Goal: Task Accomplishment & Management: Complete application form

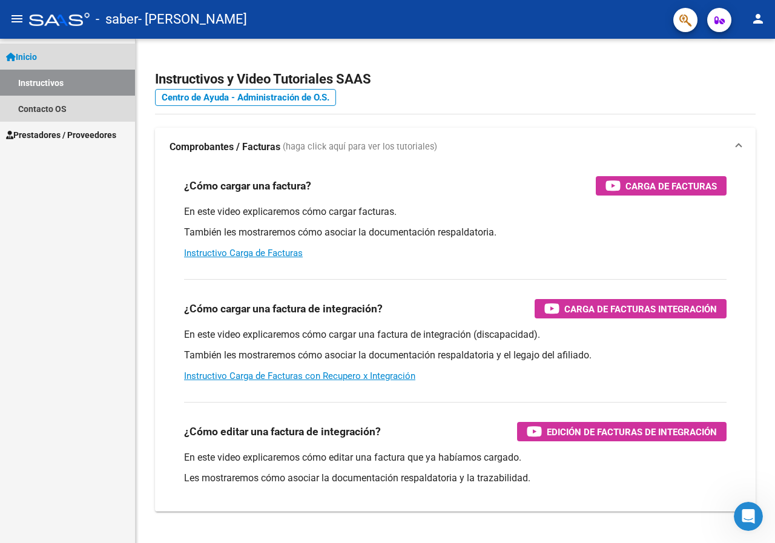
click at [33, 50] on span "Inicio" at bounding box center [21, 56] width 31 height 13
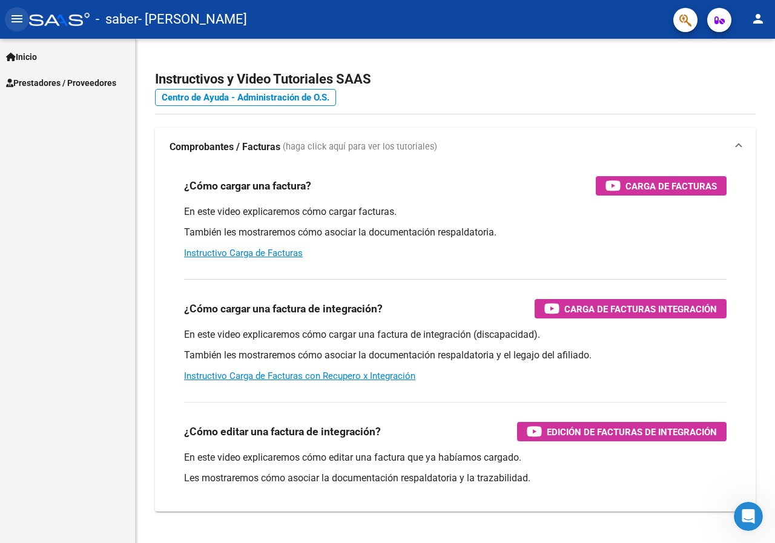
click at [21, 19] on mat-icon "menu" at bounding box center [17, 19] width 15 height 15
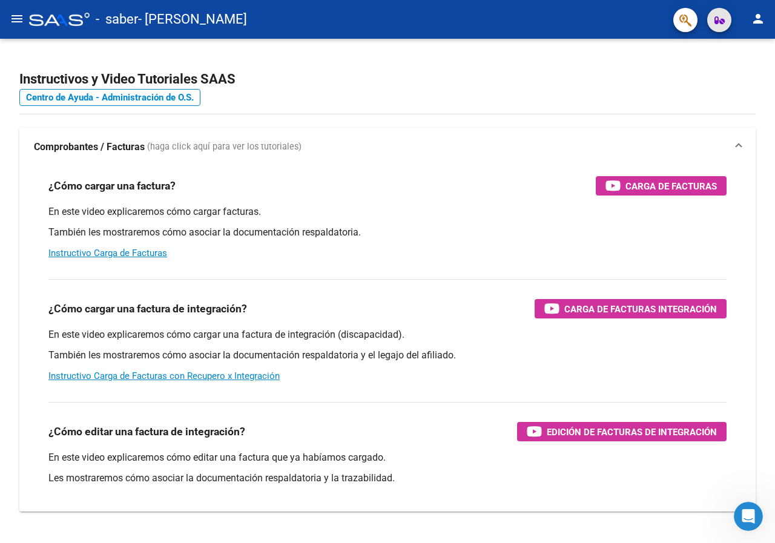
click at [719, 21] on icon "button" at bounding box center [719, 20] width 10 height 9
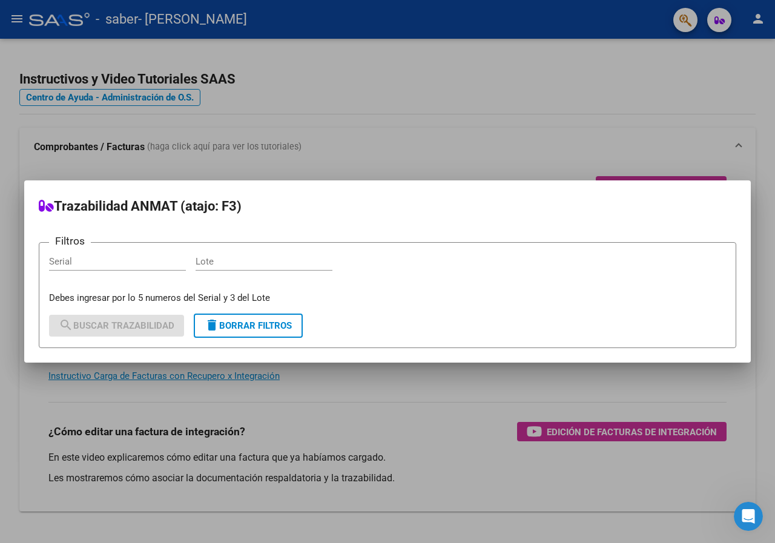
click at [688, 16] on div at bounding box center [387, 271] width 775 height 543
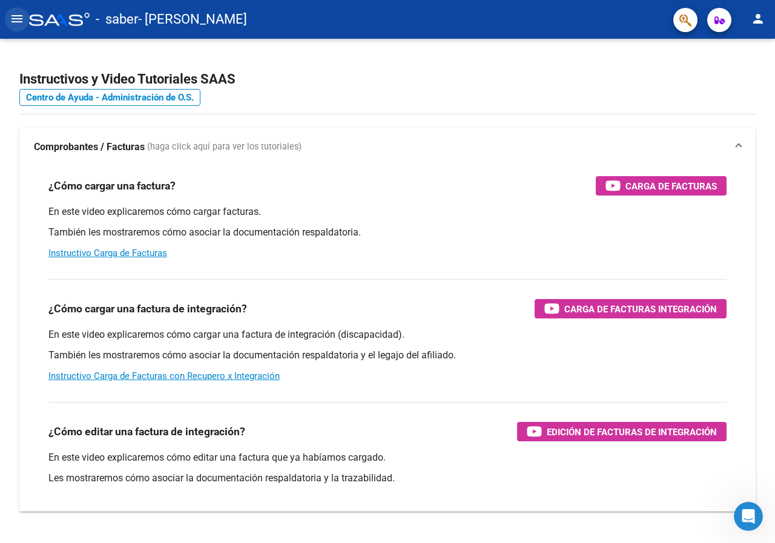
click at [17, 16] on mat-icon "menu" at bounding box center [17, 19] width 15 height 15
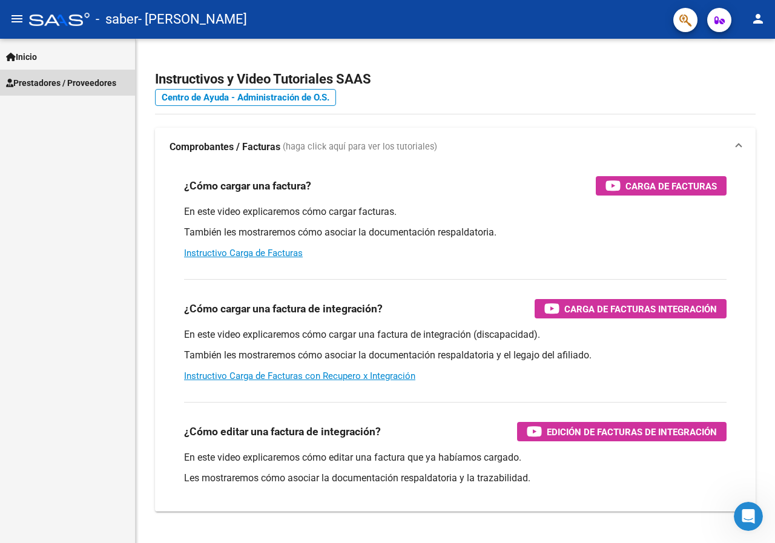
click at [31, 84] on span "Prestadores / Proveedores" at bounding box center [61, 82] width 110 height 13
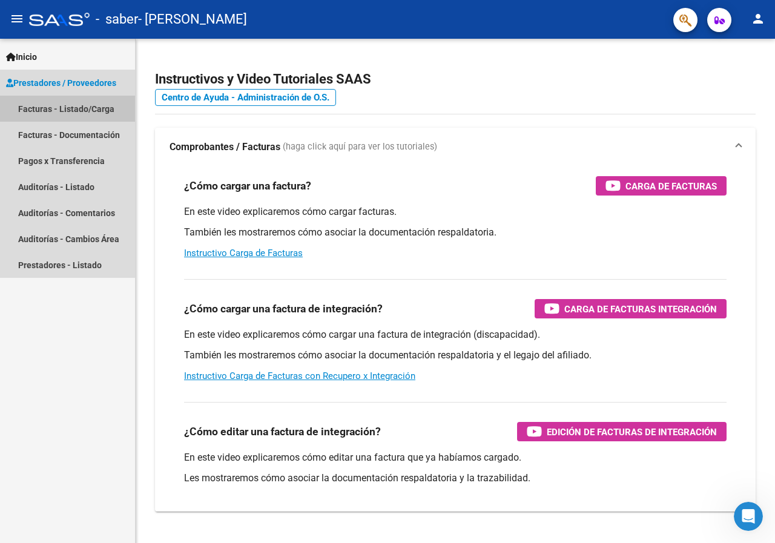
click at [47, 104] on link "Facturas - Listado/Carga" at bounding box center [67, 109] width 135 height 26
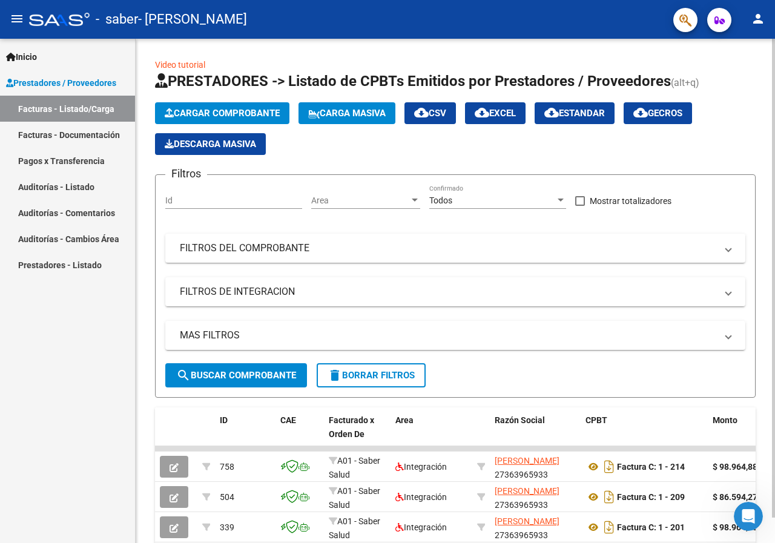
click at [246, 110] on span "Cargar Comprobante" at bounding box center [222, 113] width 115 height 11
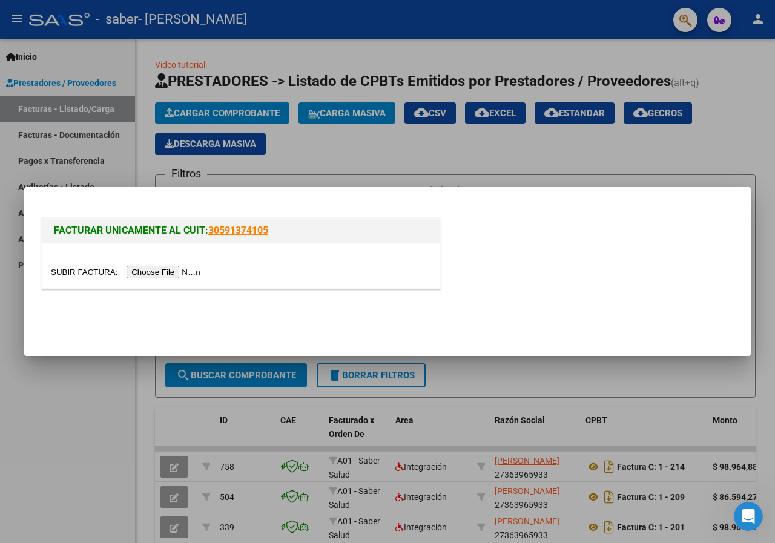
click at [194, 272] on input "file" at bounding box center [127, 272] width 153 height 13
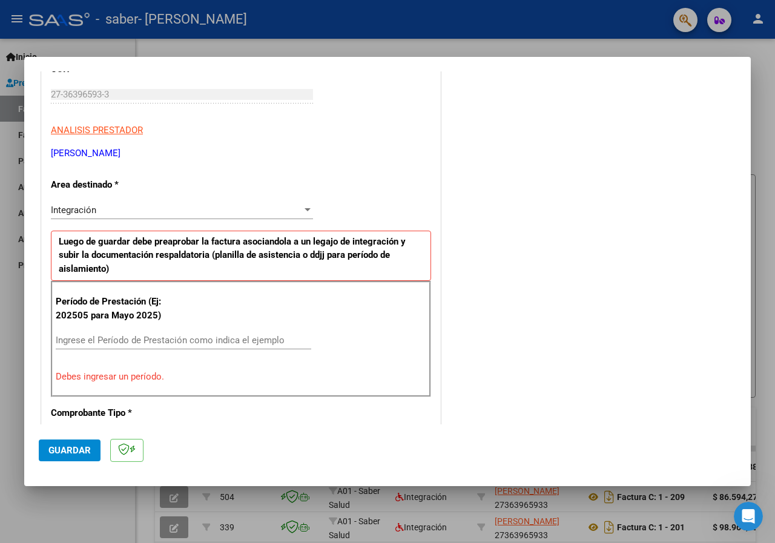
scroll to position [192, 0]
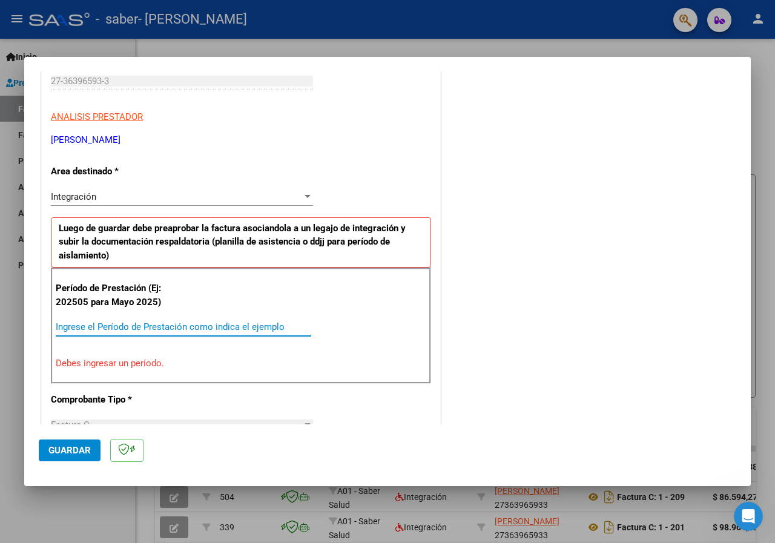
click at [153, 324] on input "Ingrese el Período de Prestación como indica el ejemplo" at bounding box center [183, 326] width 255 height 11
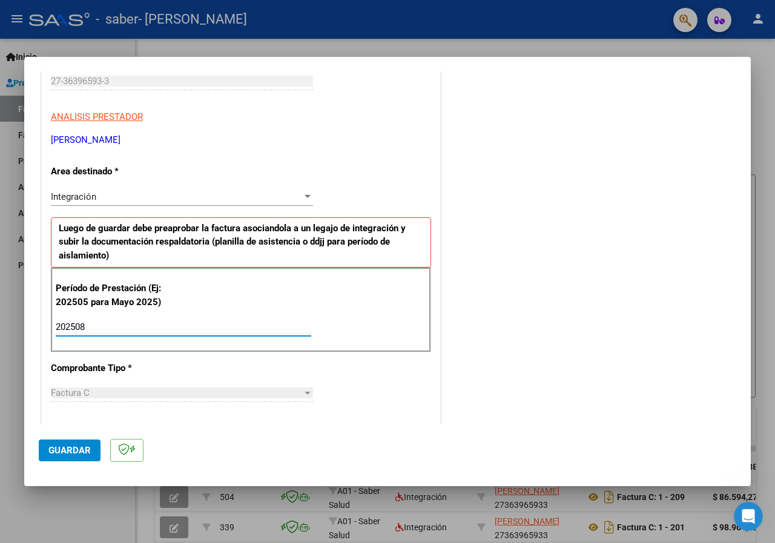
type input "202508"
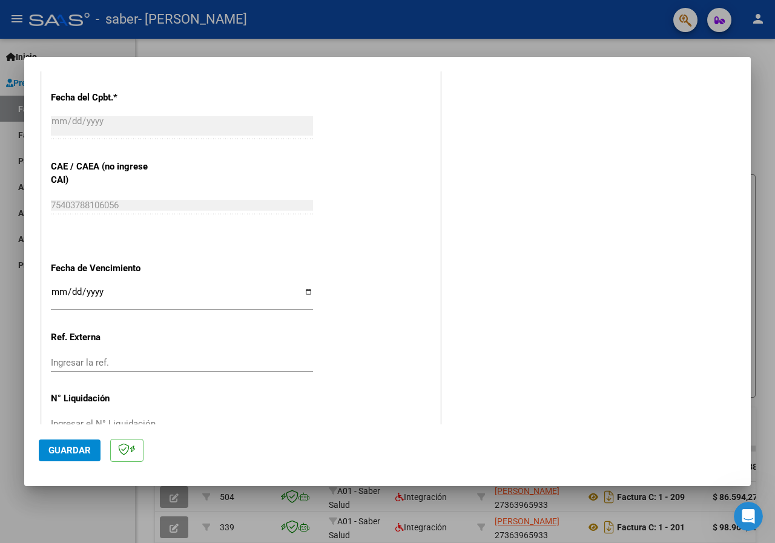
scroll to position [740, 0]
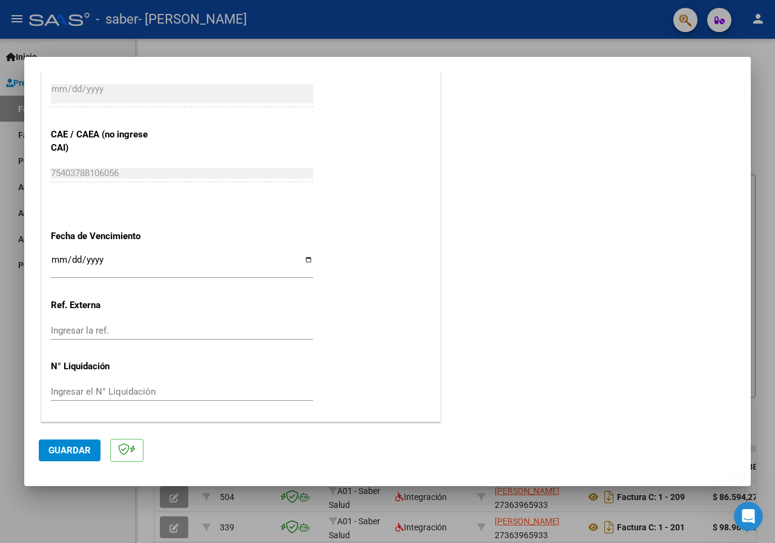
click at [774, 346] on div at bounding box center [387, 271] width 775 height 543
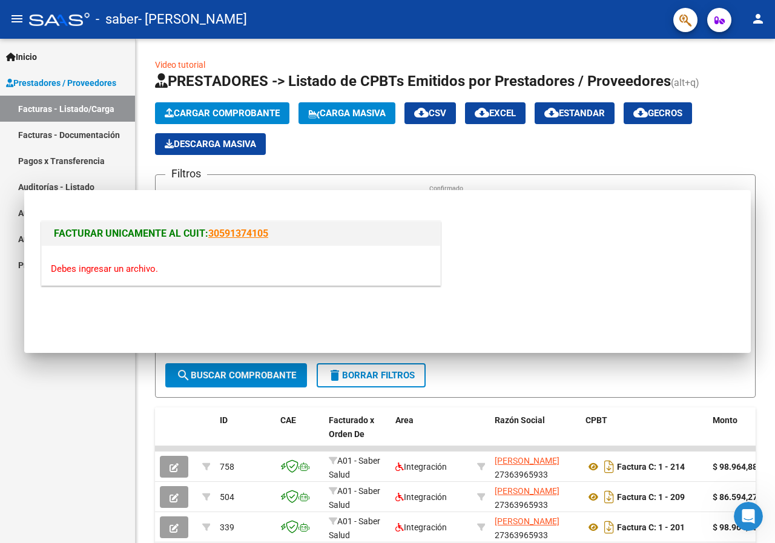
scroll to position [0, 0]
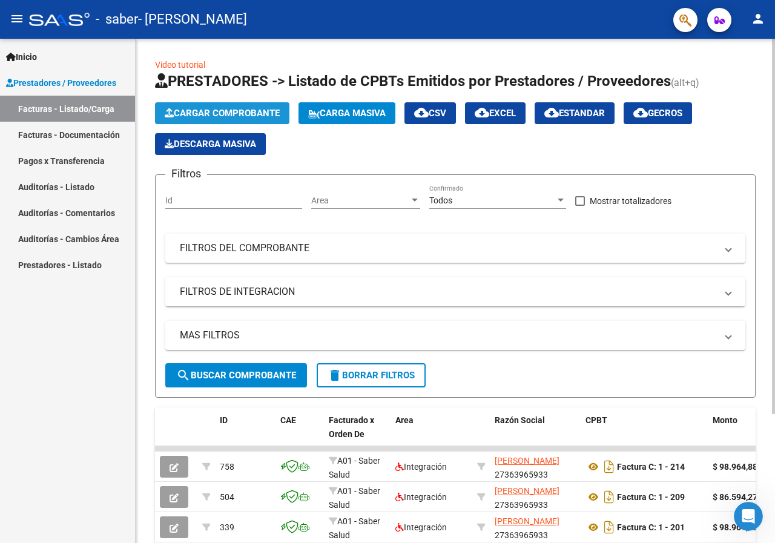
click at [252, 107] on button "Cargar Comprobante" at bounding box center [222, 113] width 134 height 22
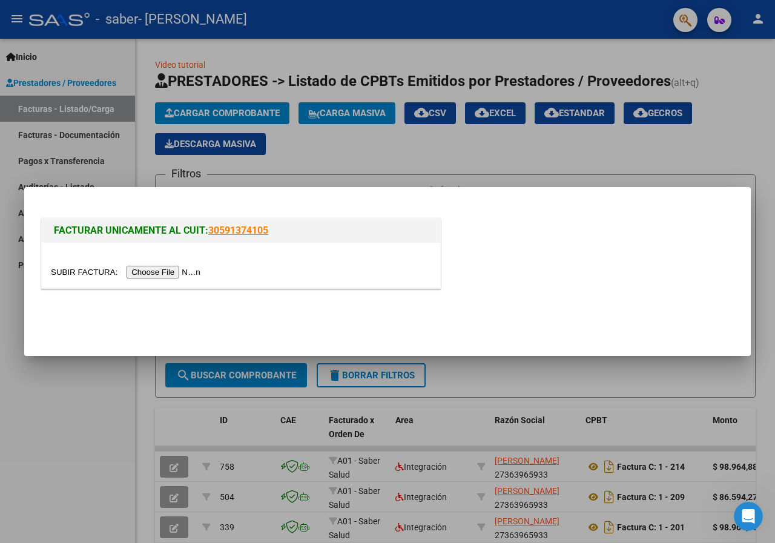
click at [177, 274] on input "file" at bounding box center [127, 272] width 153 height 13
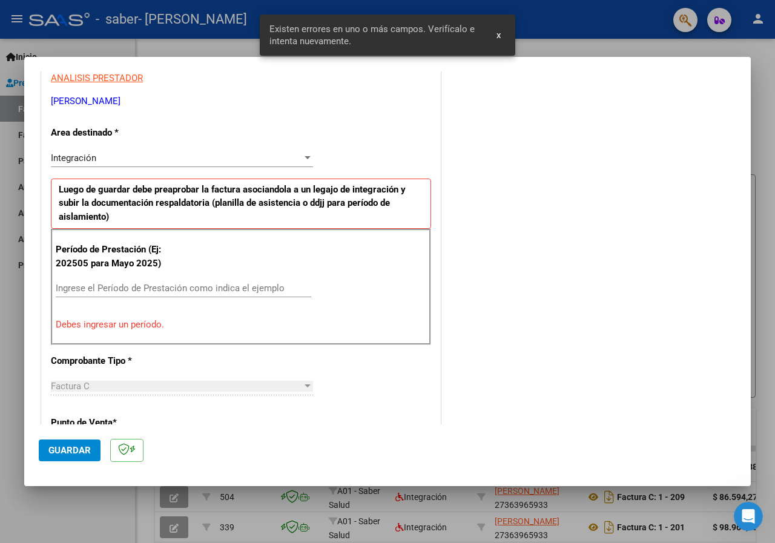
scroll to position [236, 0]
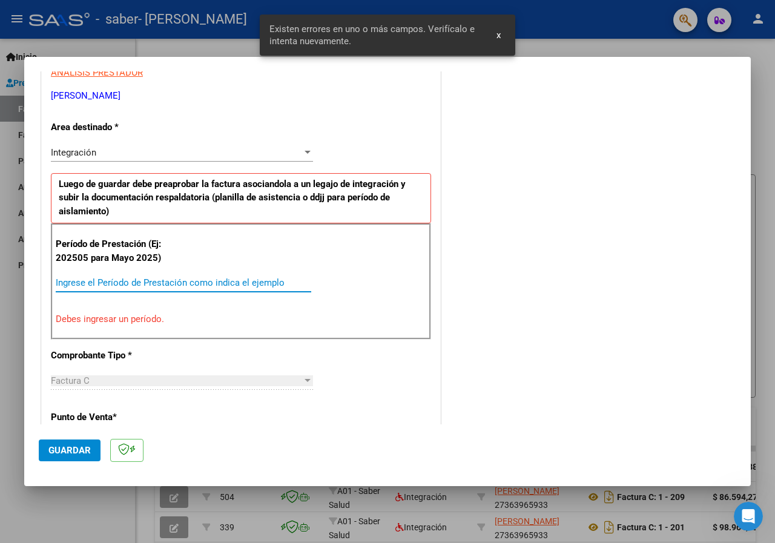
click at [192, 288] on input "Ingrese el Período de Prestación como indica el ejemplo" at bounding box center [183, 282] width 255 height 11
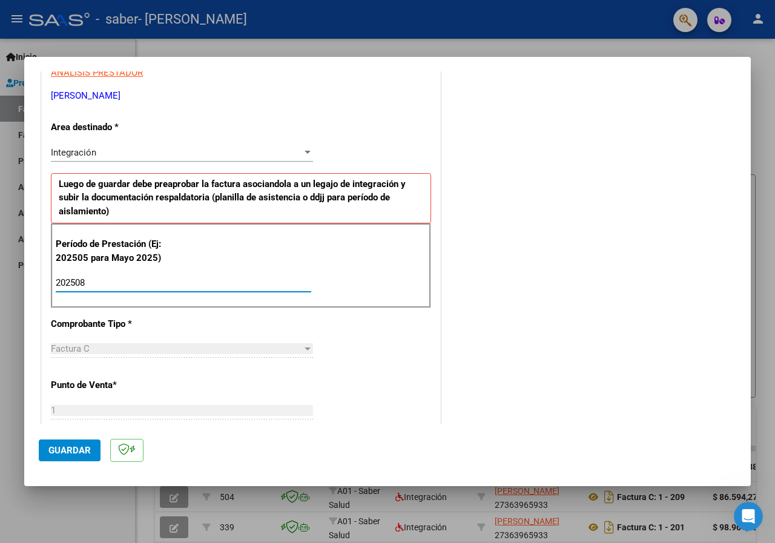
type input "202508"
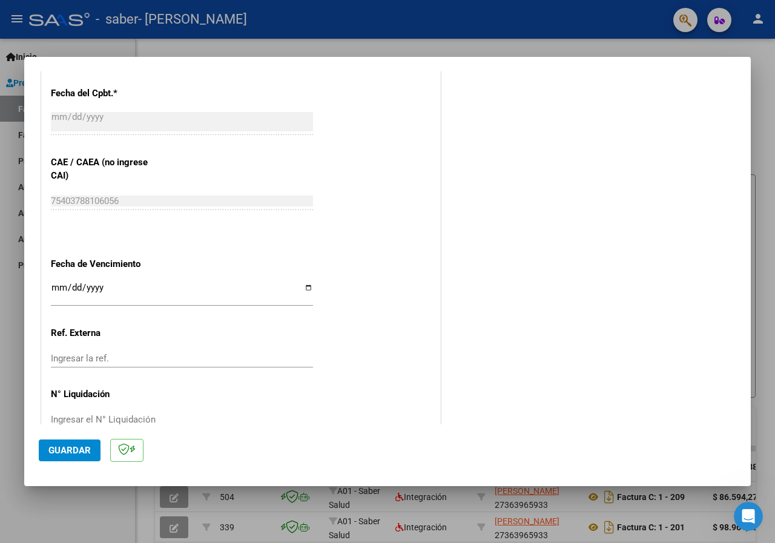
scroll to position [740, 0]
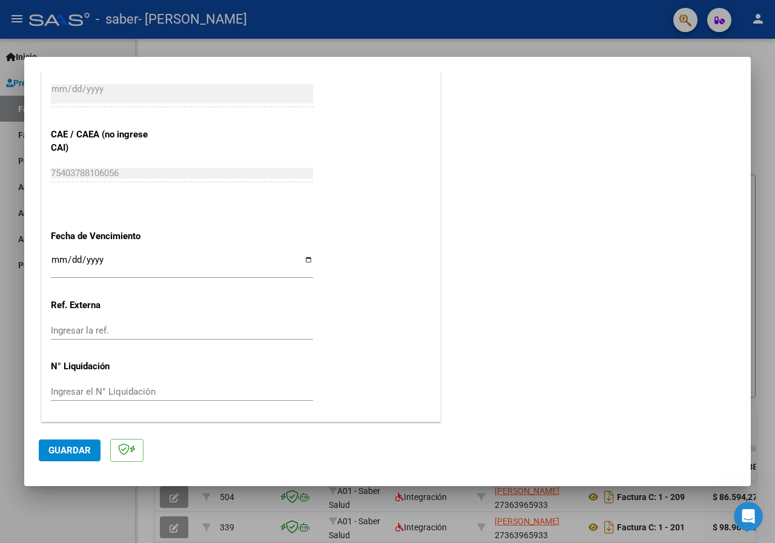
click at [64, 261] on input "Ingresar la fecha" at bounding box center [182, 264] width 262 height 19
type input "5202-10-06"
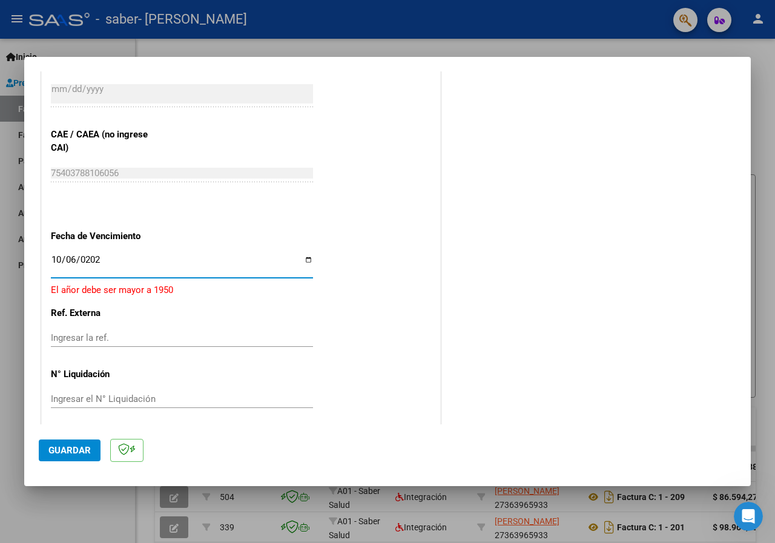
type input "[DATE]"
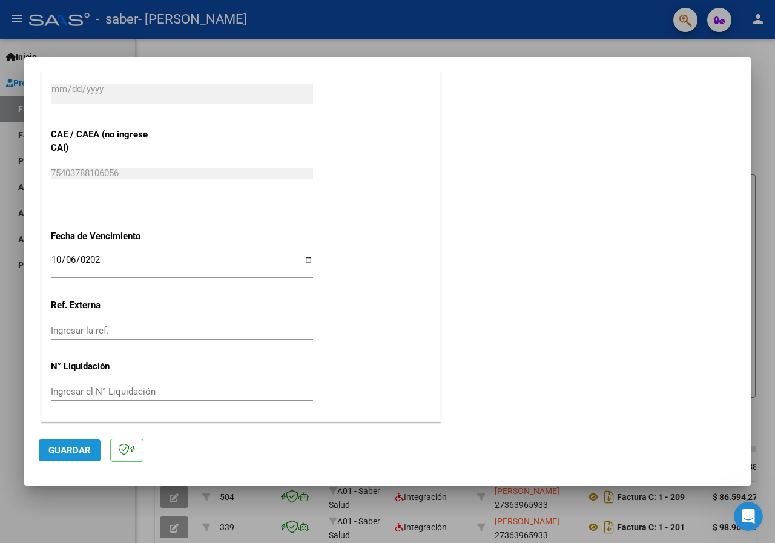
click at [61, 446] on span "Guardar" at bounding box center [69, 450] width 42 height 11
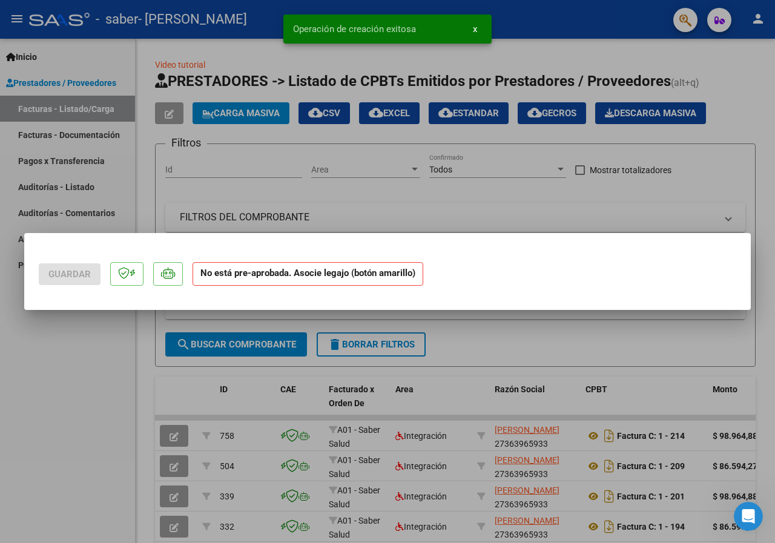
scroll to position [0, 0]
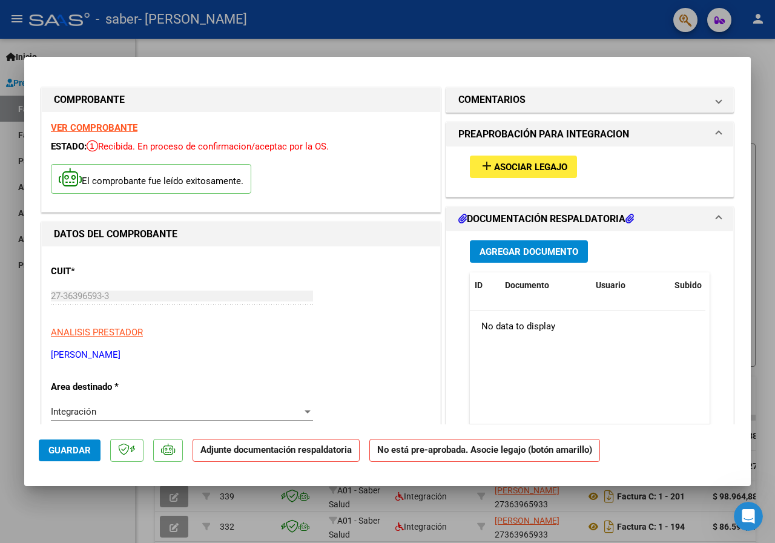
click at [527, 246] on span "Agregar Documento" at bounding box center [528, 251] width 99 height 11
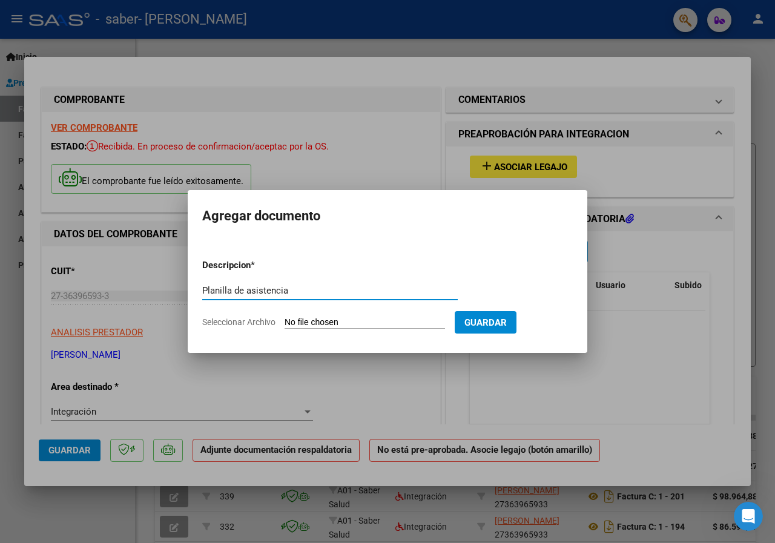
type input "Planilla de asistencia"
click at [341, 318] on input "Seleccionar Archivo" at bounding box center [365, 323] width 160 height 12
type input "C:\fakepath\[PERSON_NAME] asist [DATE].pdf"
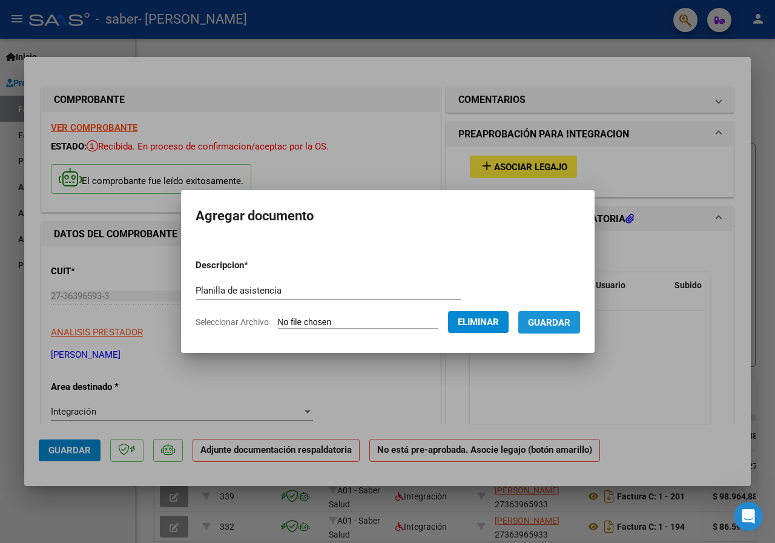
click at [556, 324] on span "Guardar" at bounding box center [549, 322] width 42 height 11
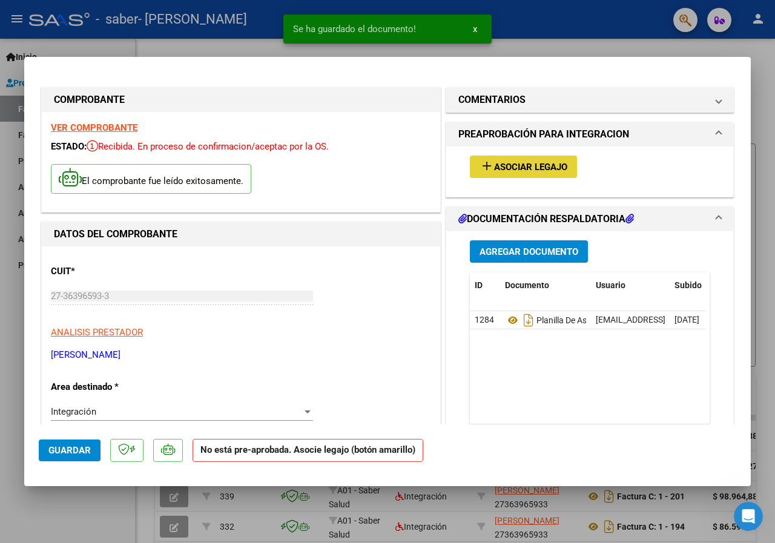
click at [502, 161] on span "add Asociar Legajo" at bounding box center [523, 166] width 88 height 11
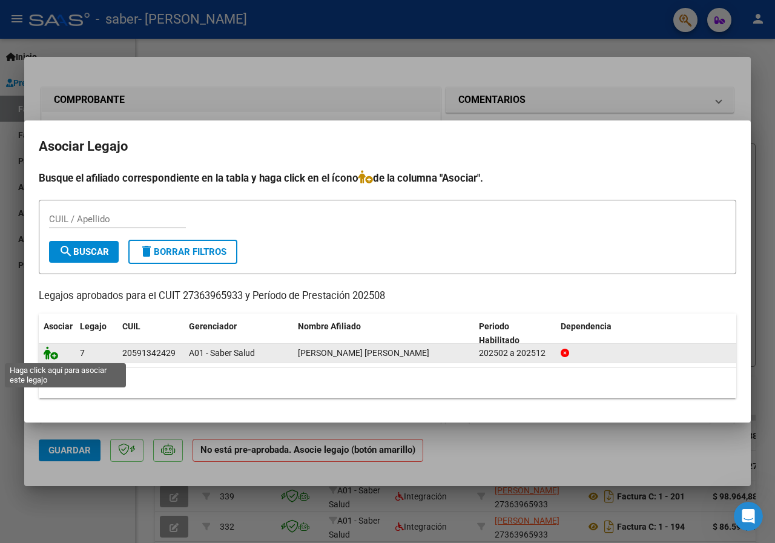
click at [44, 349] on icon at bounding box center [51, 352] width 15 height 13
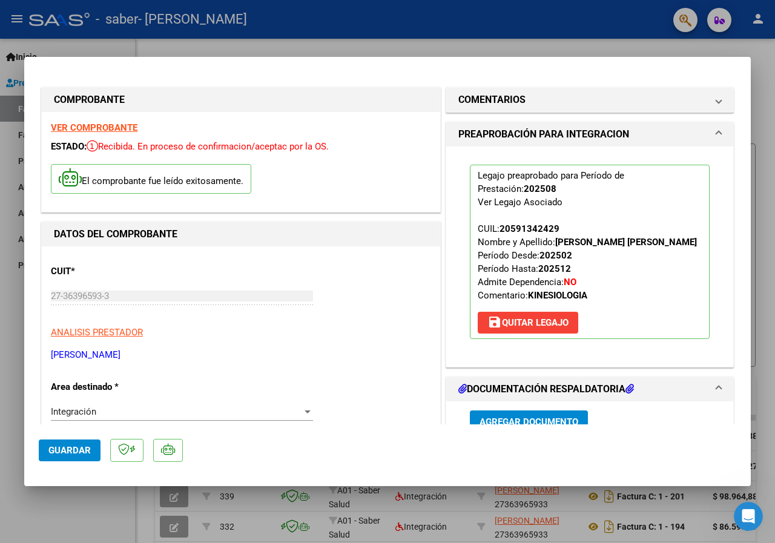
click at [61, 441] on button "Guardar" at bounding box center [70, 451] width 62 height 22
drag, startPoint x: 320, startPoint y: 37, endPoint x: 630, endPoint y: 45, distance: 309.5
click at [321, 37] on div at bounding box center [387, 271] width 775 height 543
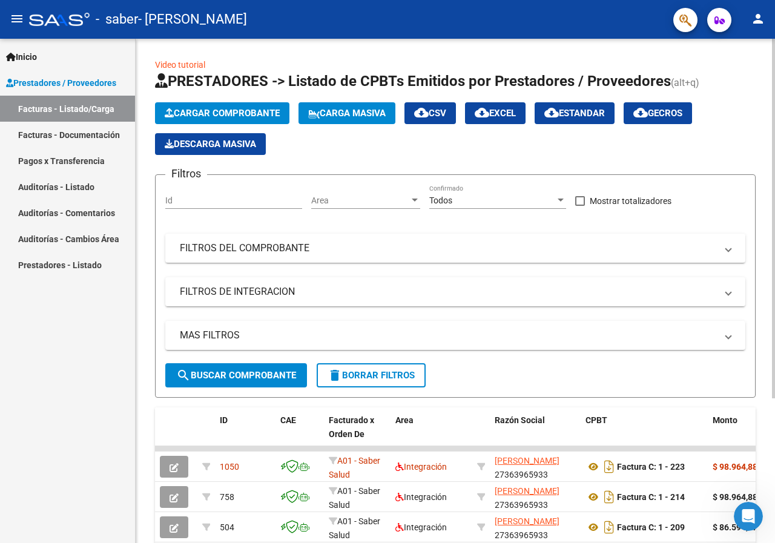
click at [253, 107] on button "Cargar Comprobante" at bounding box center [222, 113] width 134 height 22
click at [252, 106] on button "Cargar Comprobante" at bounding box center [222, 113] width 134 height 22
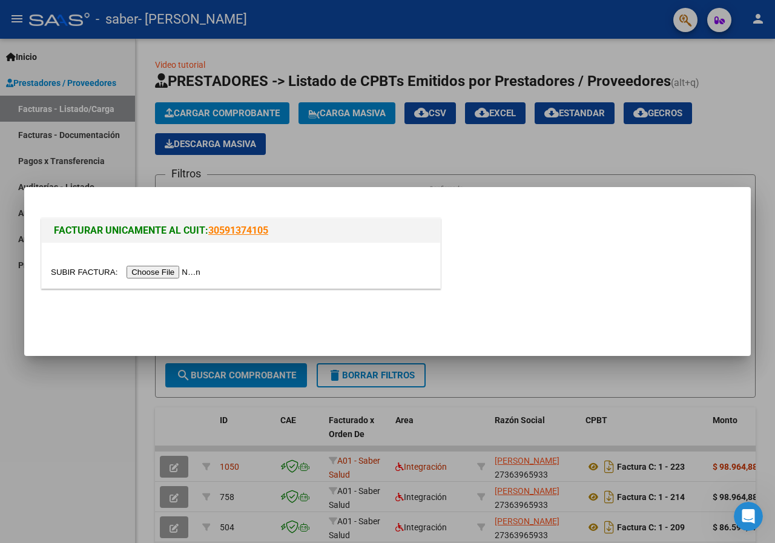
click at [167, 271] on input "file" at bounding box center [127, 272] width 153 height 13
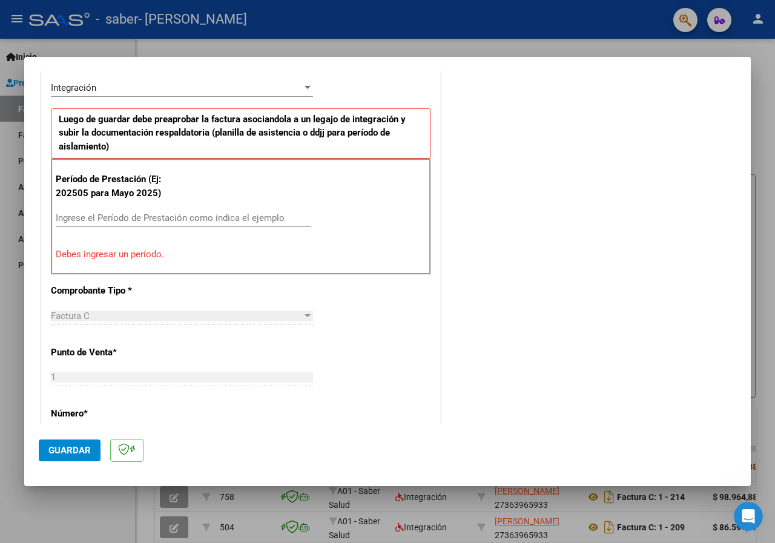
scroll to position [294, 0]
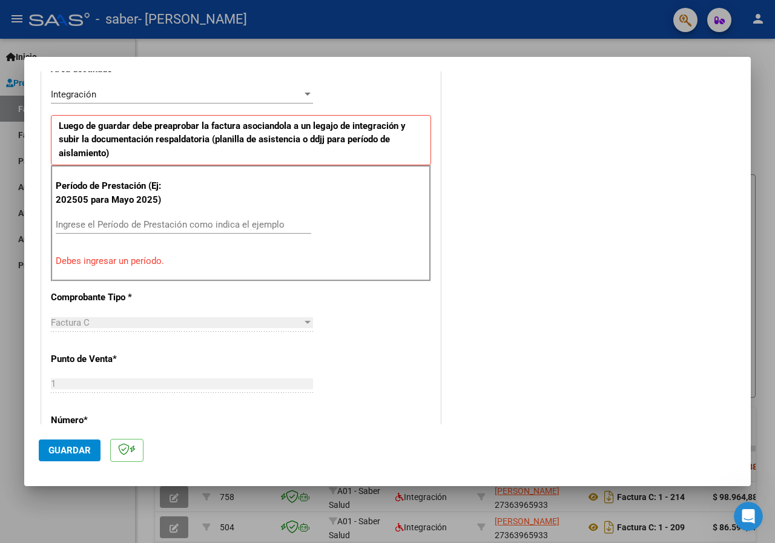
click at [210, 221] on input "Ingrese el Período de Prestación como indica el ejemplo" at bounding box center [183, 224] width 255 height 11
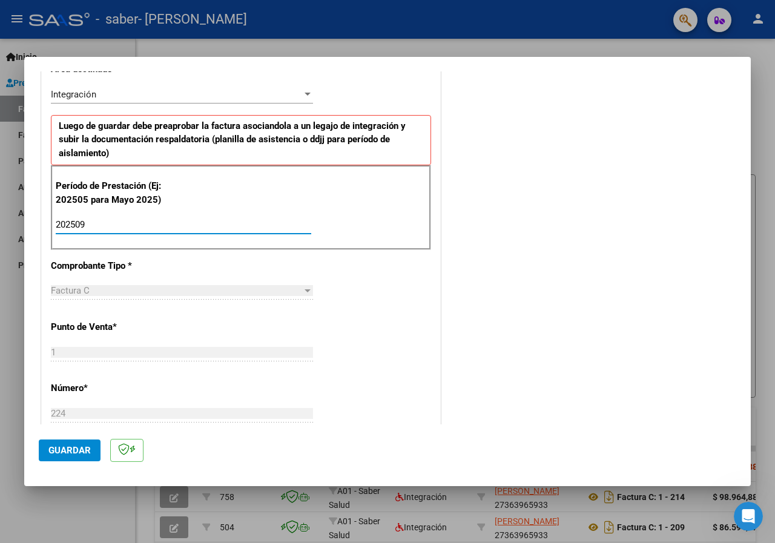
type input "202509"
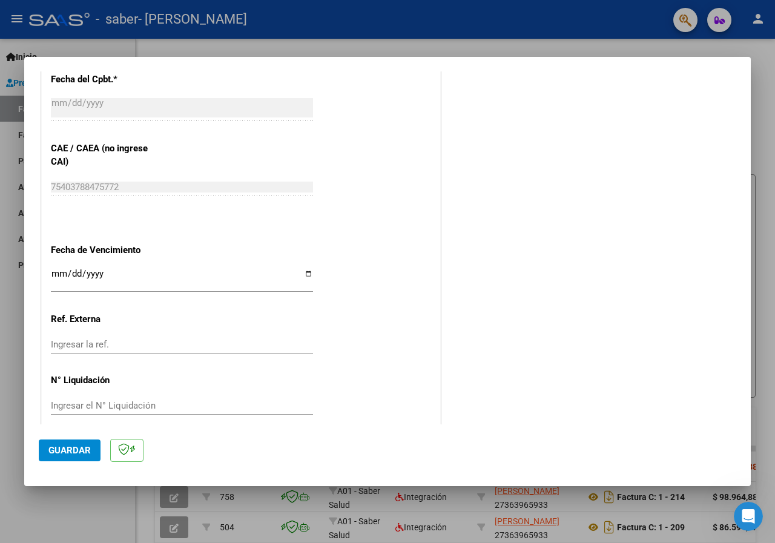
scroll to position [728, 0]
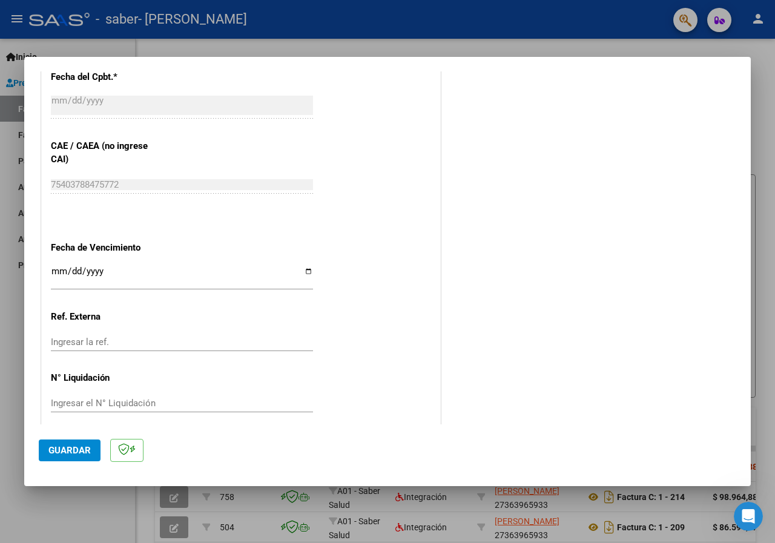
click at [54, 267] on input "Ingresar la fecha" at bounding box center [182, 275] width 262 height 19
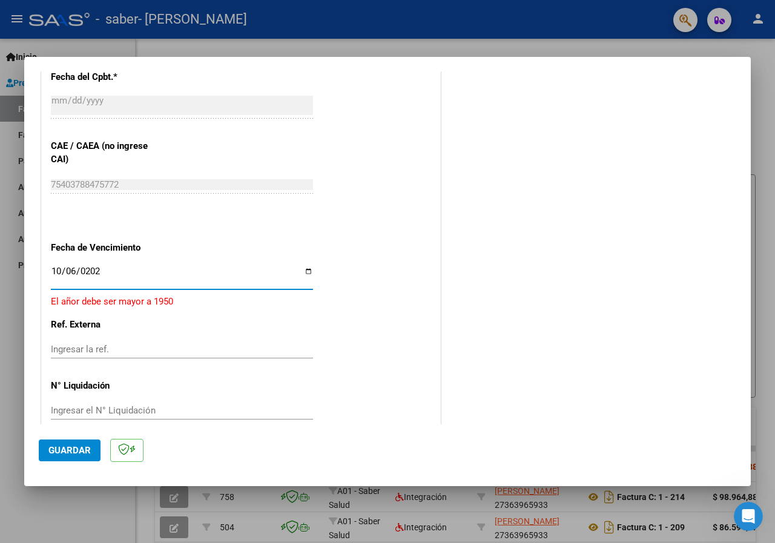
type input "[DATE]"
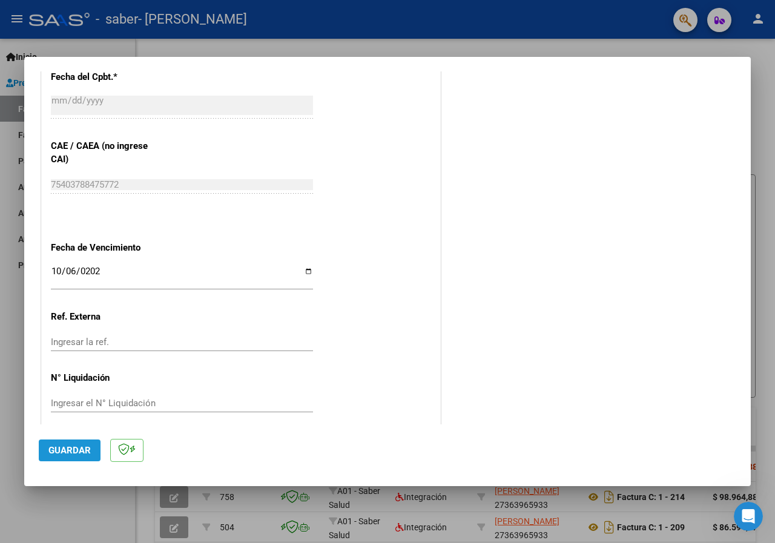
click at [79, 450] on span "Guardar" at bounding box center [69, 450] width 42 height 11
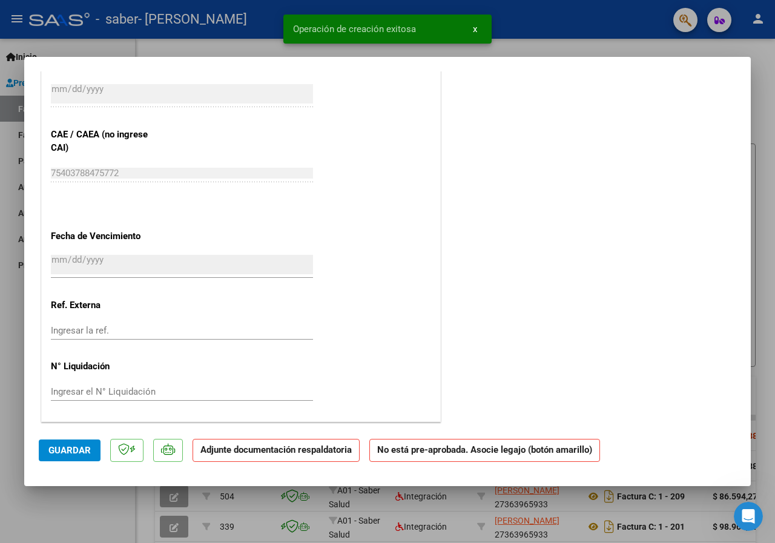
scroll to position [0, 0]
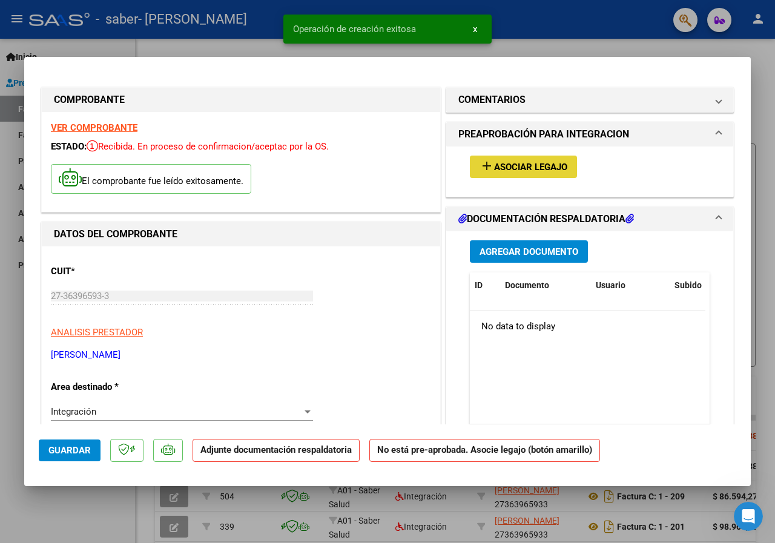
click at [521, 164] on span "Asociar Legajo" at bounding box center [530, 167] width 73 height 11
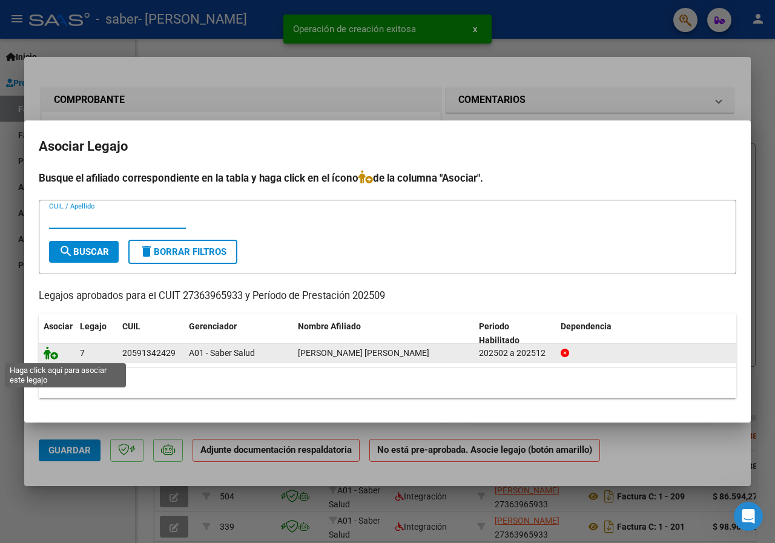
click at [51, 357] on icon at bounding box center [51, 352] width 15 height 13
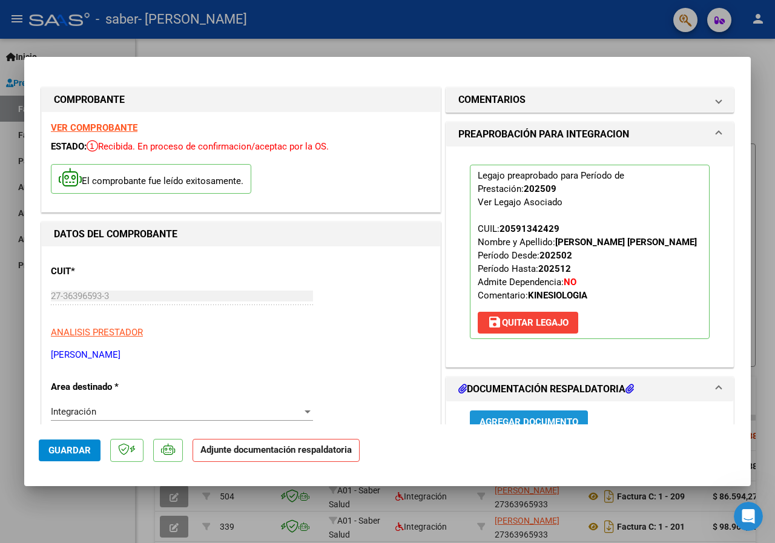
click at [550, 415] on button "Agregar Documento" at bounding box center [529, 421] width 118 height 22
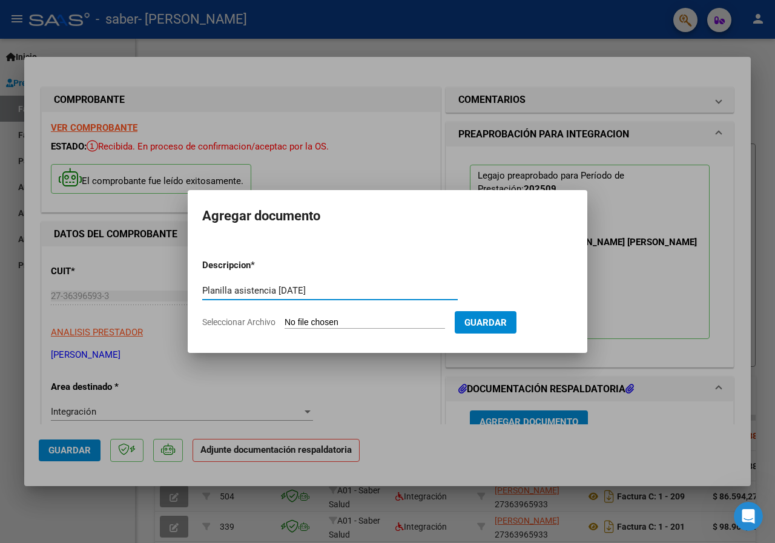
type input "Planilla asistencia [DATE]"
click at [350, 322] on input "Seleccionar Archivo" at bounding box center [365, 323] width 160 height 12
click at [340, 328] on input "Seleccionar Archivo" at bounding box center [365, 323] width 160 height 12
type input "C:\fakepath\[PERSON_NAME] asist [DATE].pdf"
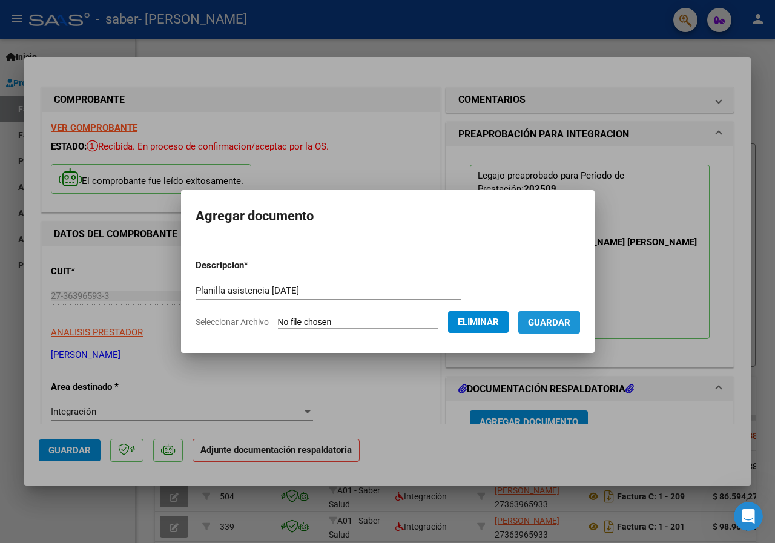
click at [543, 324] on span "Guardar" at bounding box center [549, 322] width 42 height 11
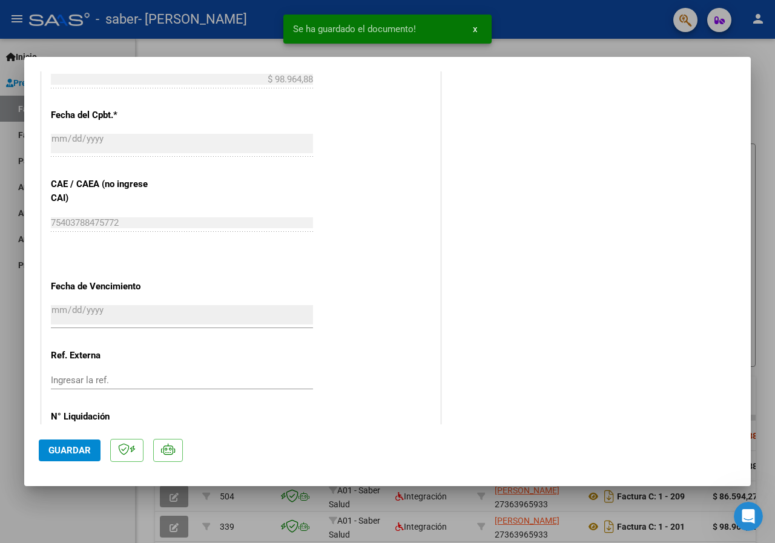
scroll to position [744, 0]
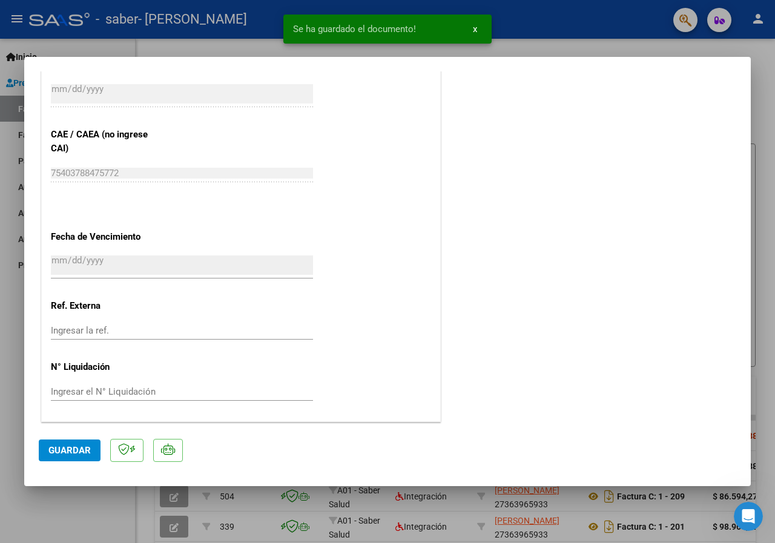
click at [76, 443] on button "Guardar" at bounding box center [70, 451] width 62 height 22
click at [755, 58] on div at bounding box center [387, 271] width 775 height 543
click at [762, 59] on div "Video tutorial PRESTADORES -> Listado de CPBTs Emitidos por Prestadores / Prove…" at bounding box center [455, 372] width 639 height 667
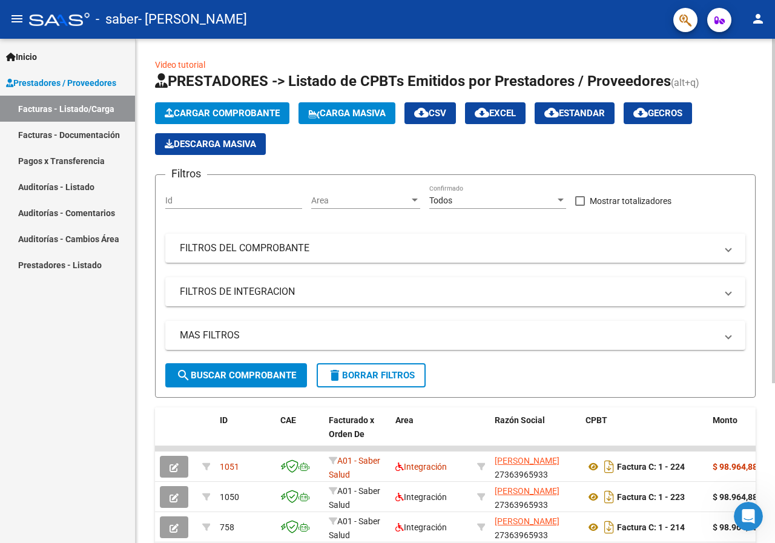
click at [774, 253] on div at bounding box center [773, 211] width 3 height 344
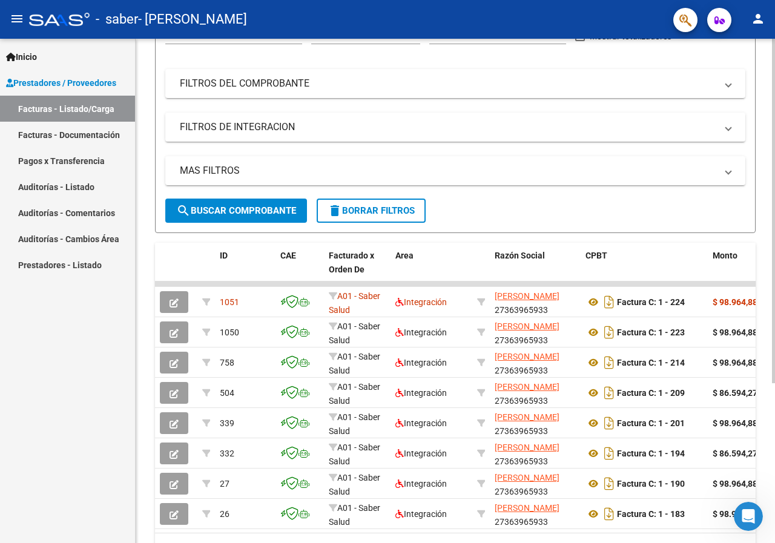
scroll to position [166, 0]
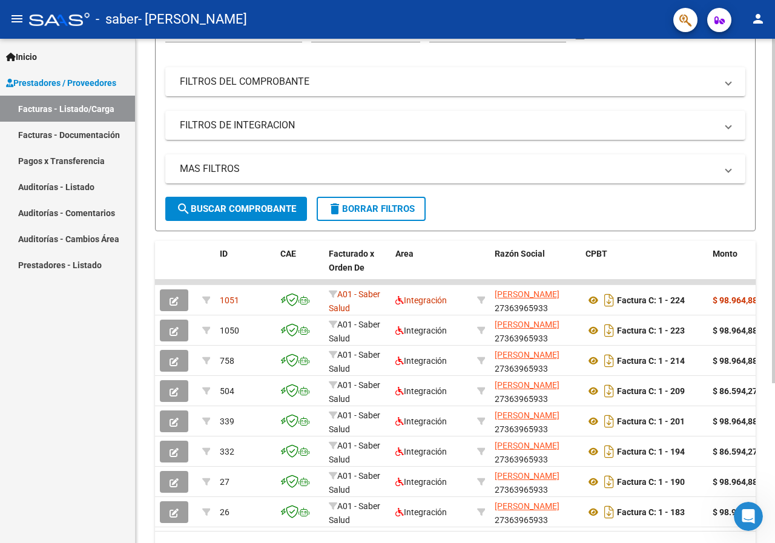
click at [774, 349] on div at bounding box center [773, 329] width 3 height 344
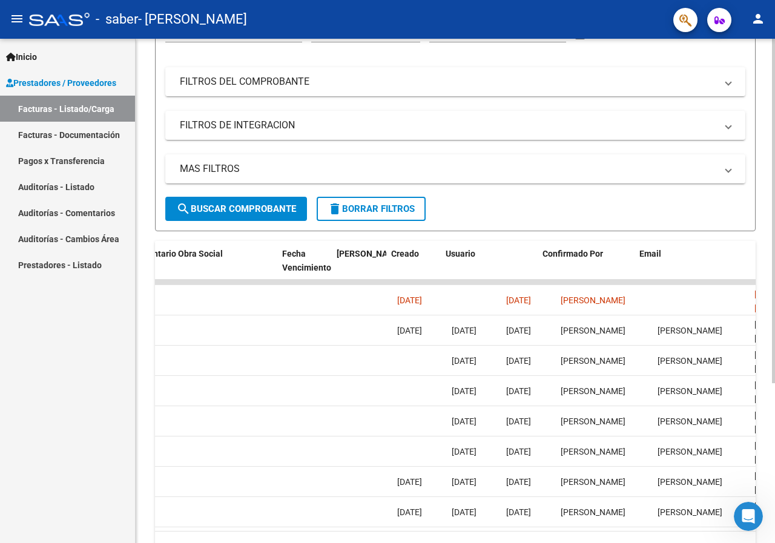
scroll to position [0, 1952]
